Goal: Information Seeking & Learning: Find specific fact

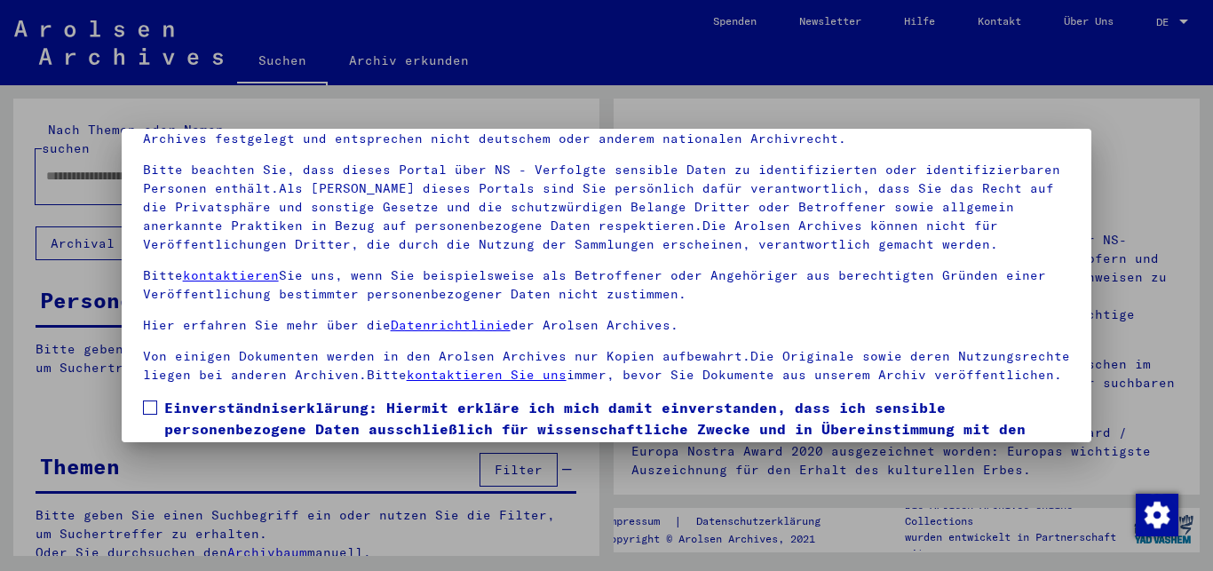
scroll to position [146, 0]
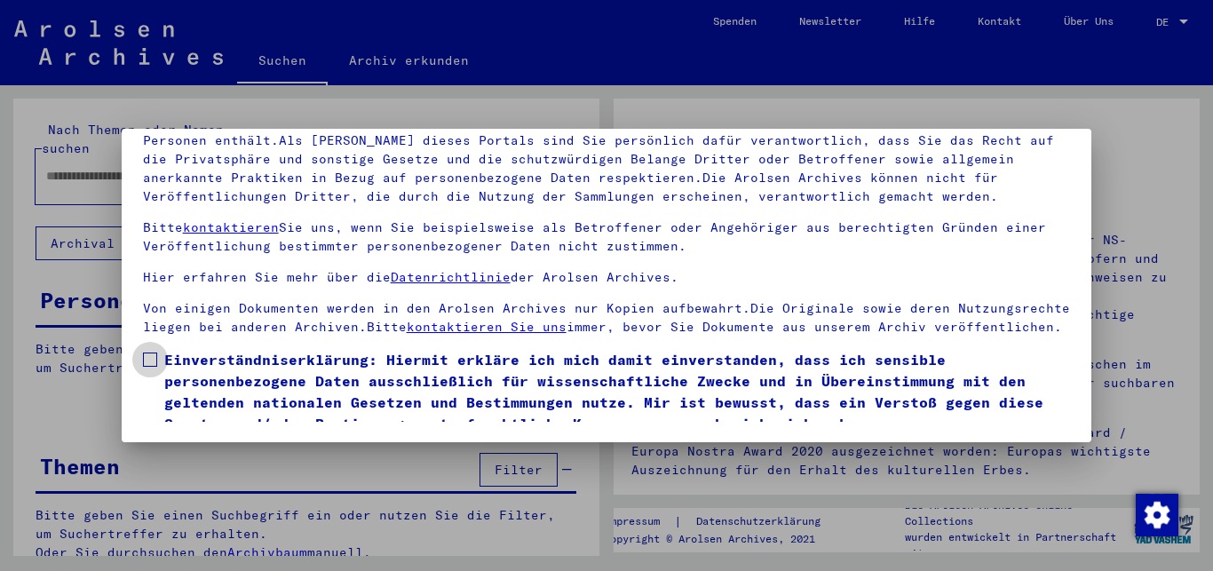
click at [151, 367] on span at bounding box center [150, 359] width 14 height 14
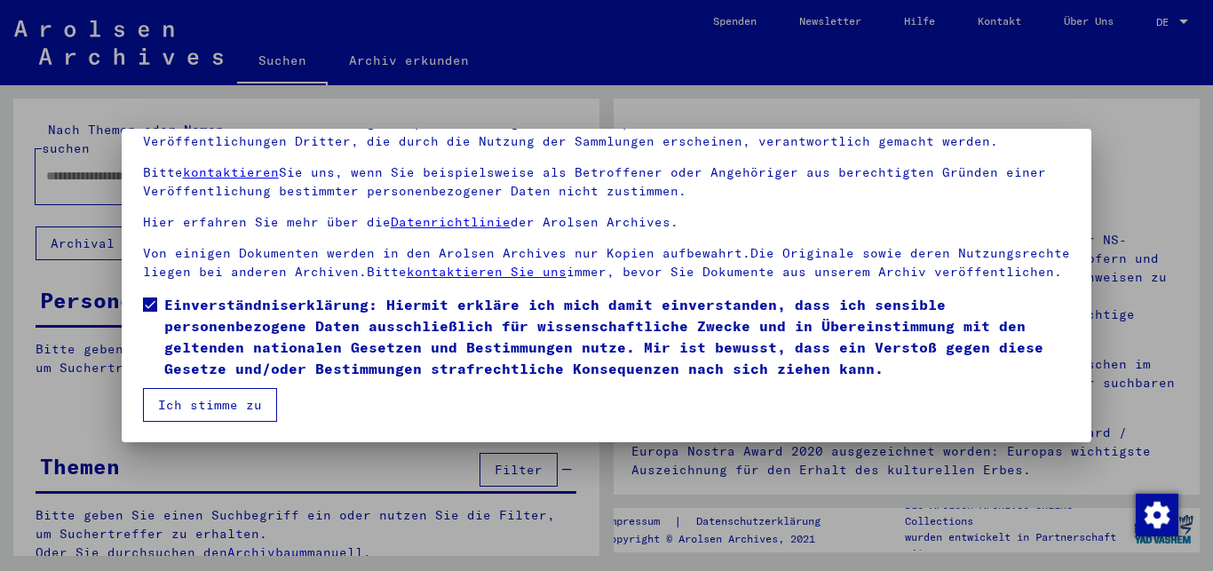
scroll to position [74, 0]
click at [258, 397] on button "Ich stimme zu" at bounding box center [210, 405] width 134 height 34
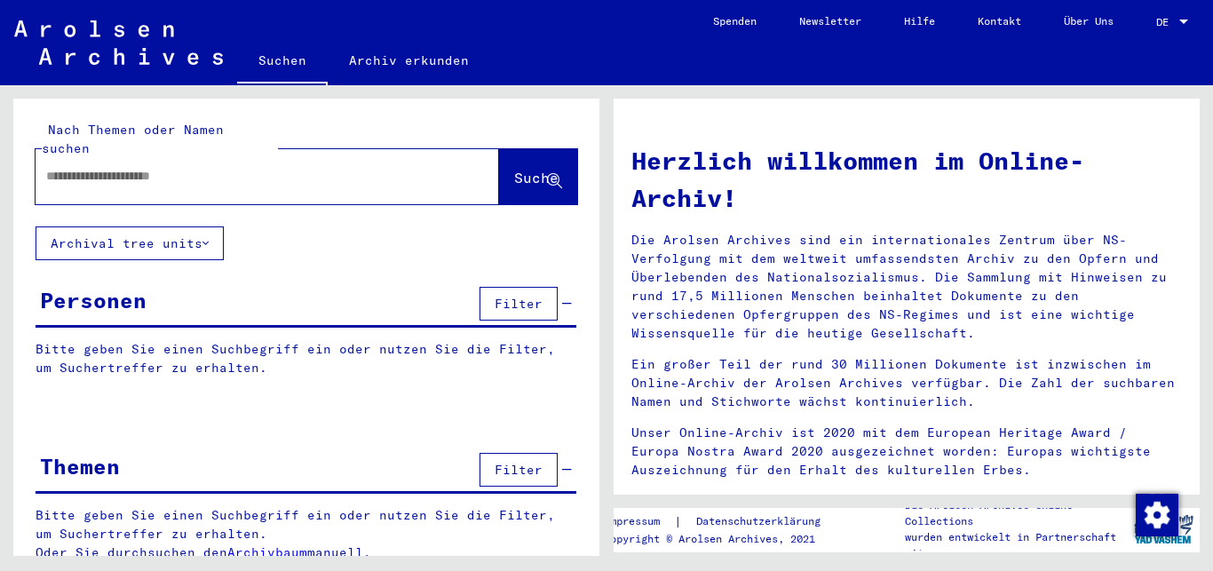
click at [106, 167] on input "text" at bounding box center [245, 176] width 399 height 19
type input "**********"
click at [514, 169] on span "Suche" at bounding box center [536, 178] width 44 height 18
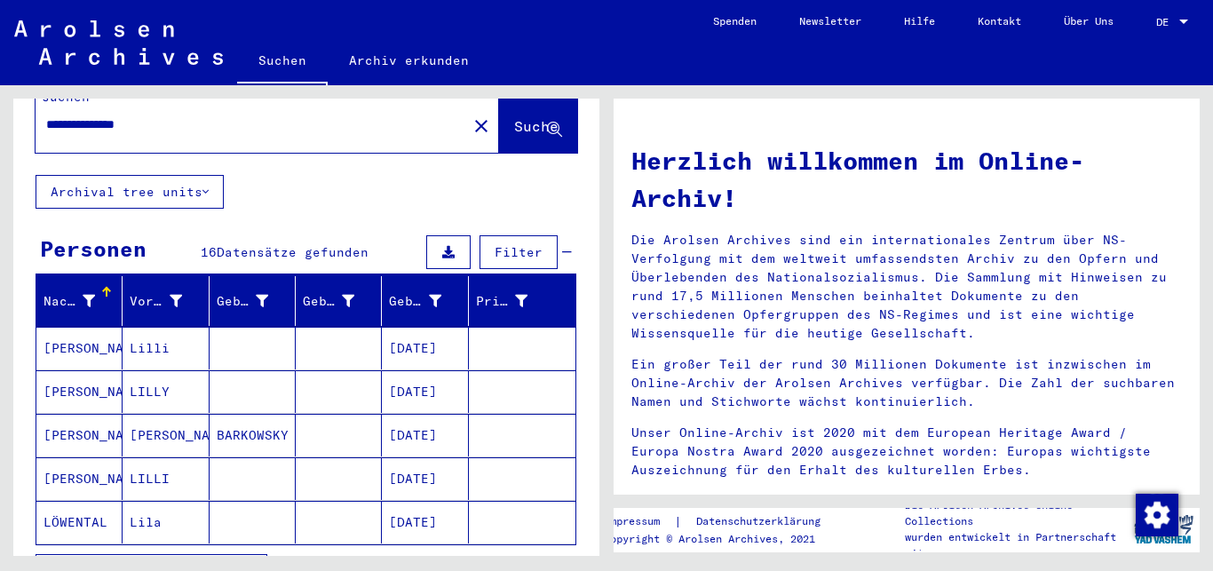
scroll to position [96, 0]
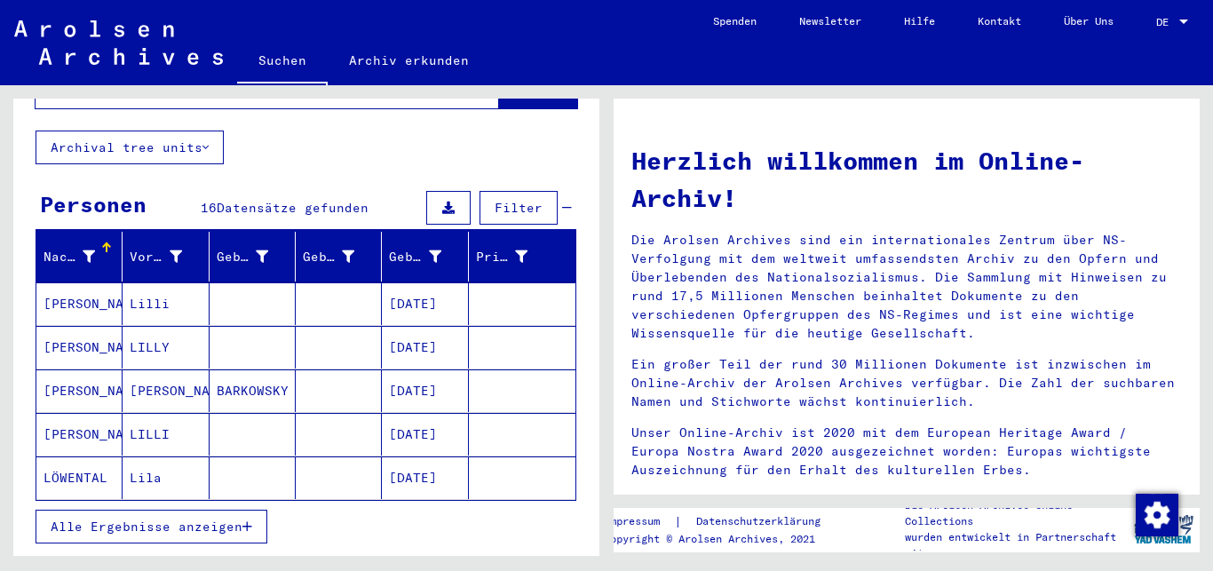
click at [178, 516] on button "Alle Ergebnisse anzeigen" at bounding box center [152, 527] width 232 height 34
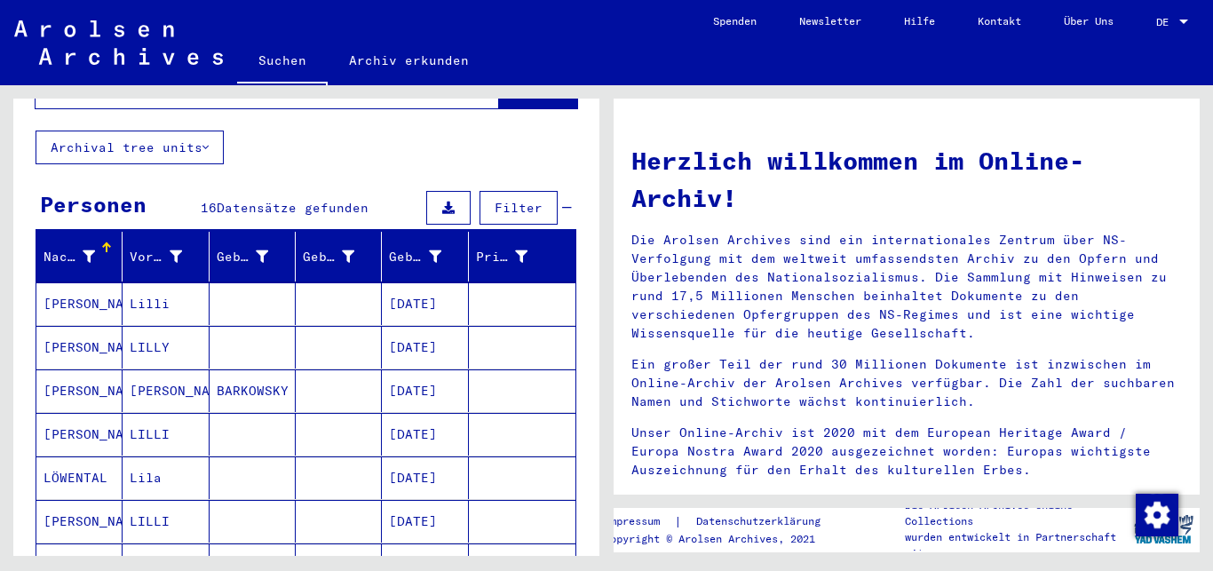
scroll to position [192, 0]
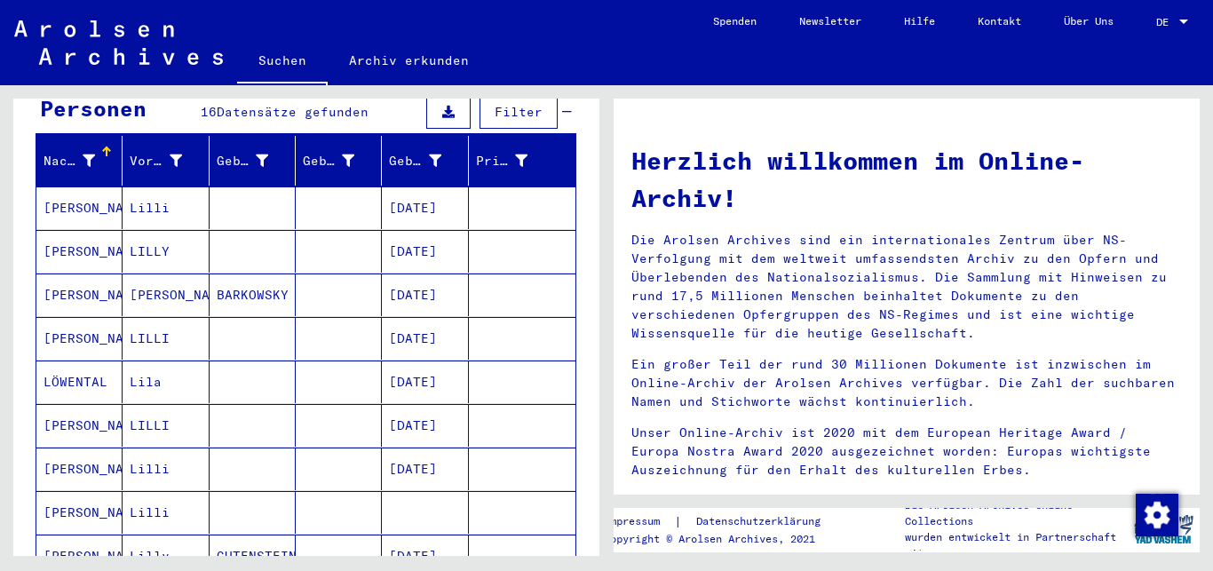
click at [54, 491] on mat-cell "[PERSON_NAME]" at bounding box center [79, 512] width 86 height 43
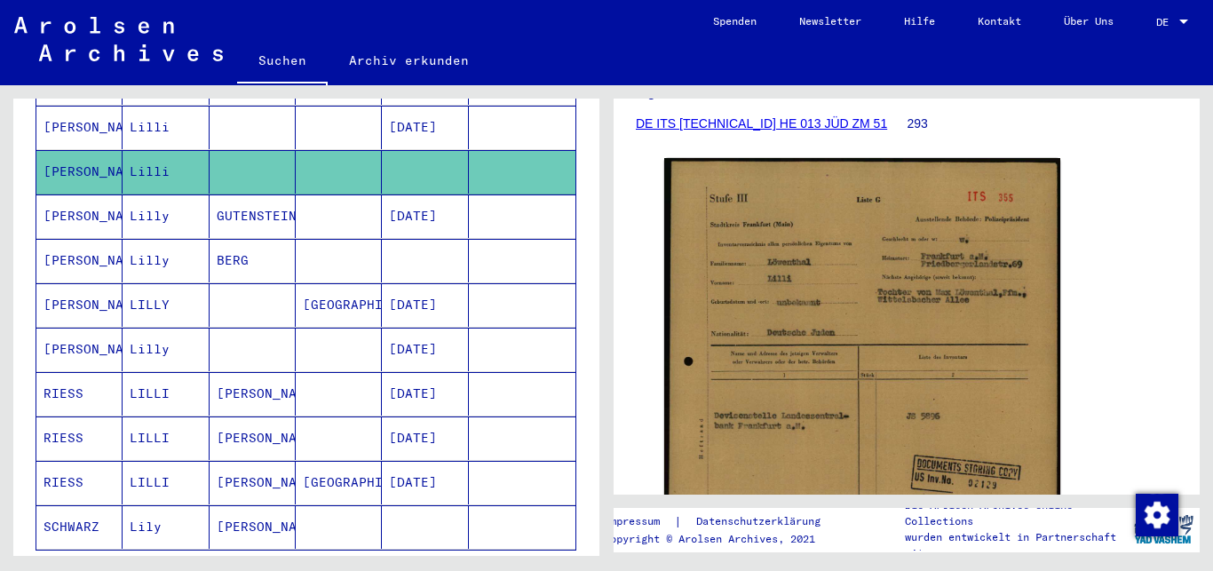
scroll to position [575, 0]
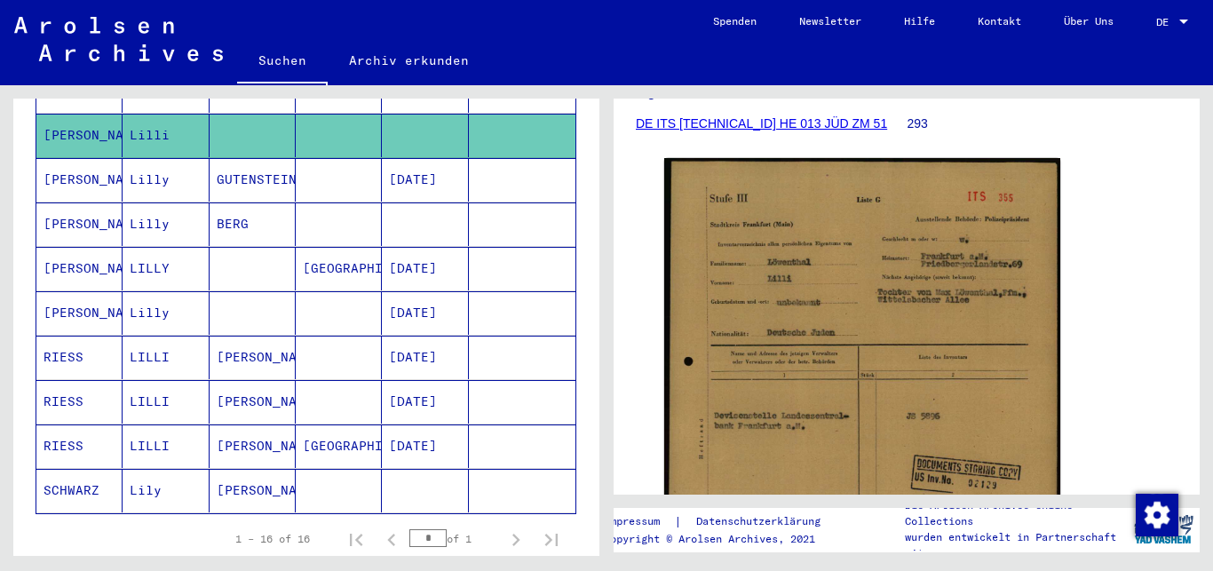
click at [95, 471] on icon at bounding box center [73, 499] width 44 height 71
click at [51, 469] on mat-cell "SCHWARZ" at bounding box center [79, 490] width 86 height 43
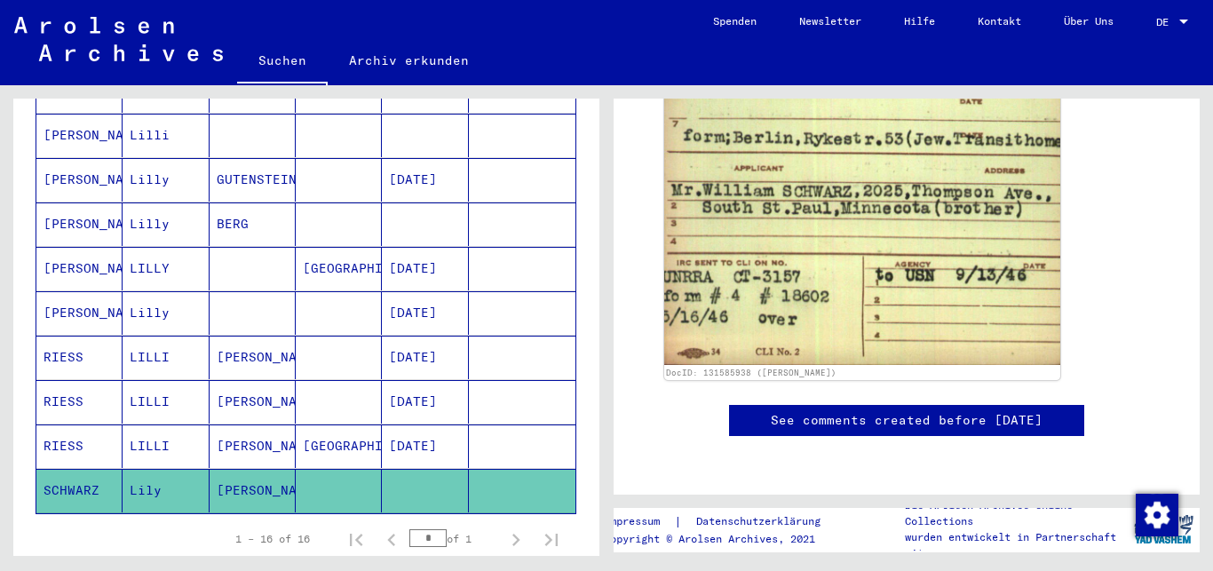
scroll to position [1438, 0]
